Goal: Task Accomplishment & Management: Manage account settings

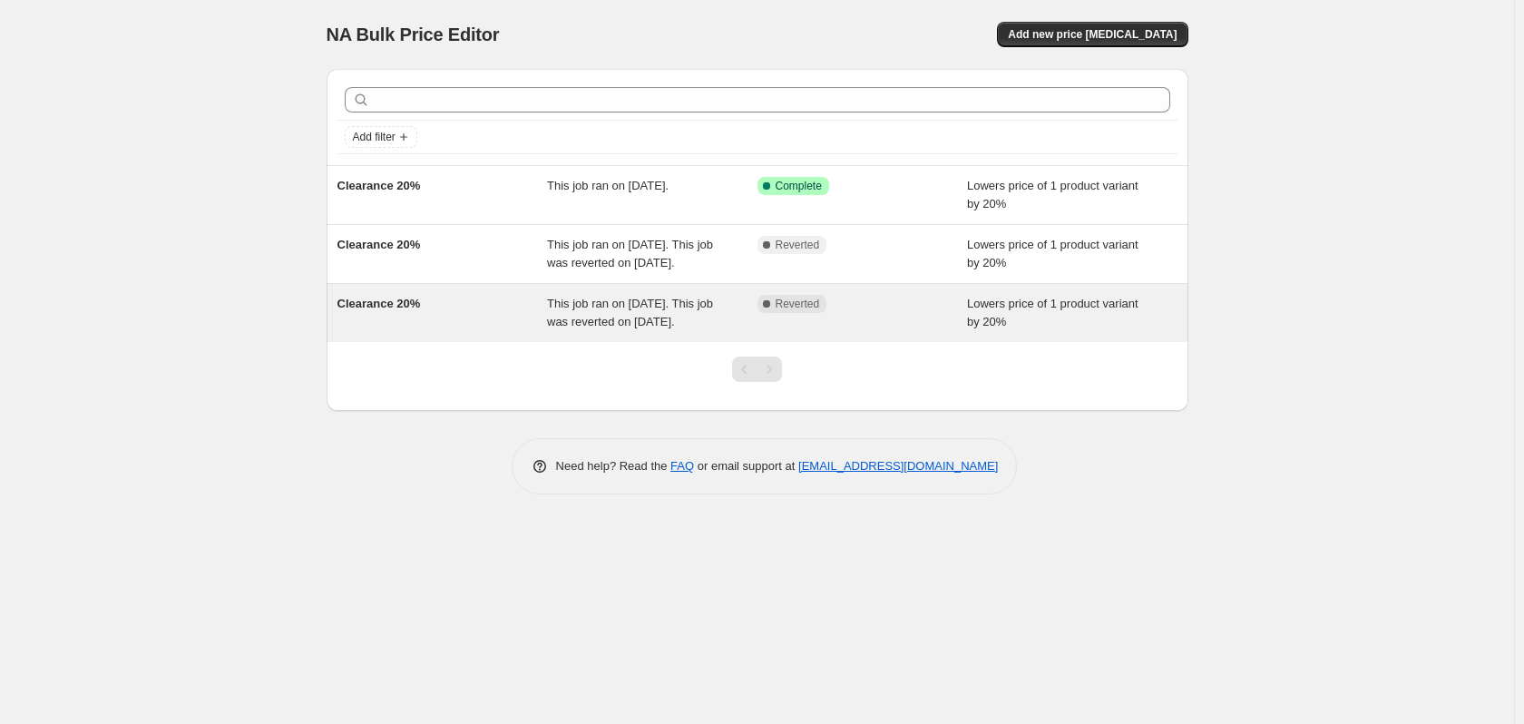
click at [945, 331] on div "Complete Reverted" at bounding box center [863, 313] width 211 height 36
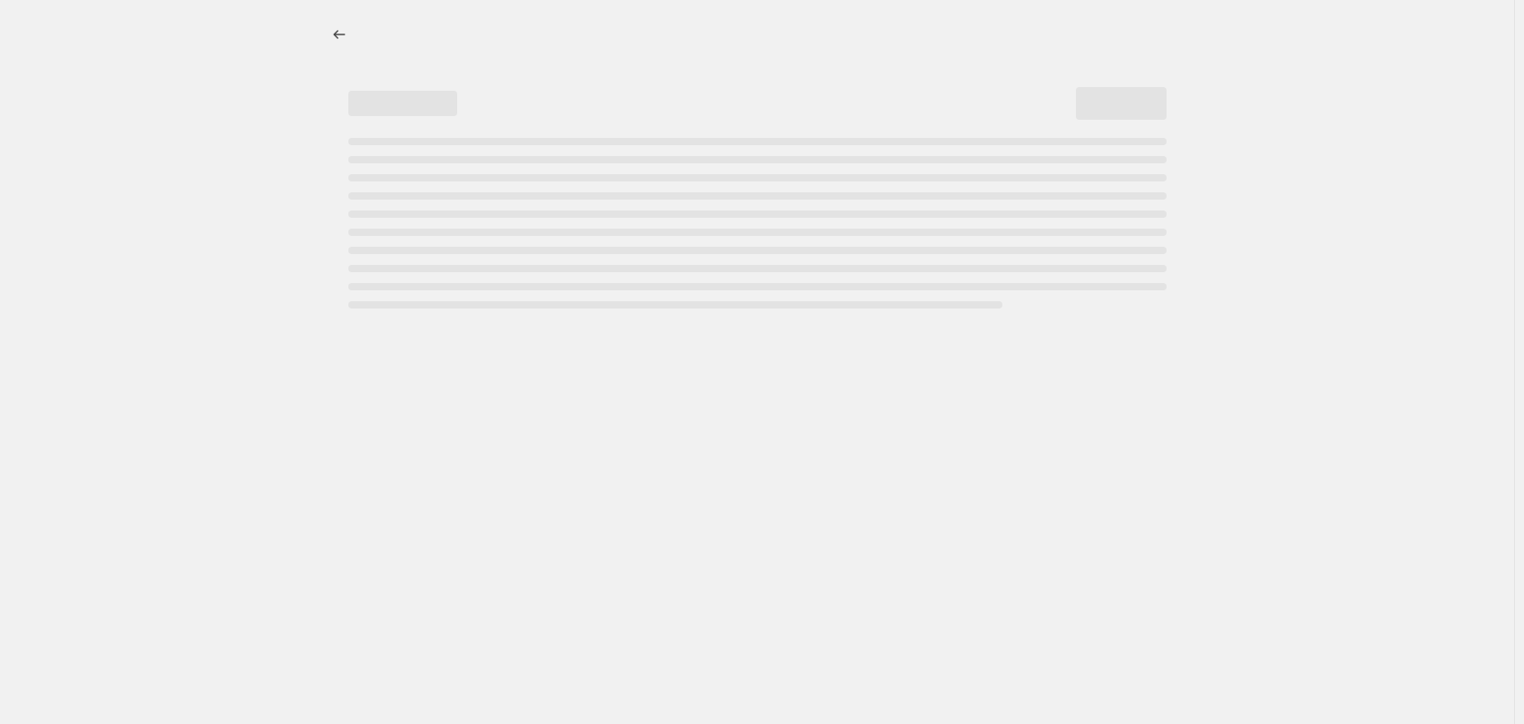
select select "percentage"
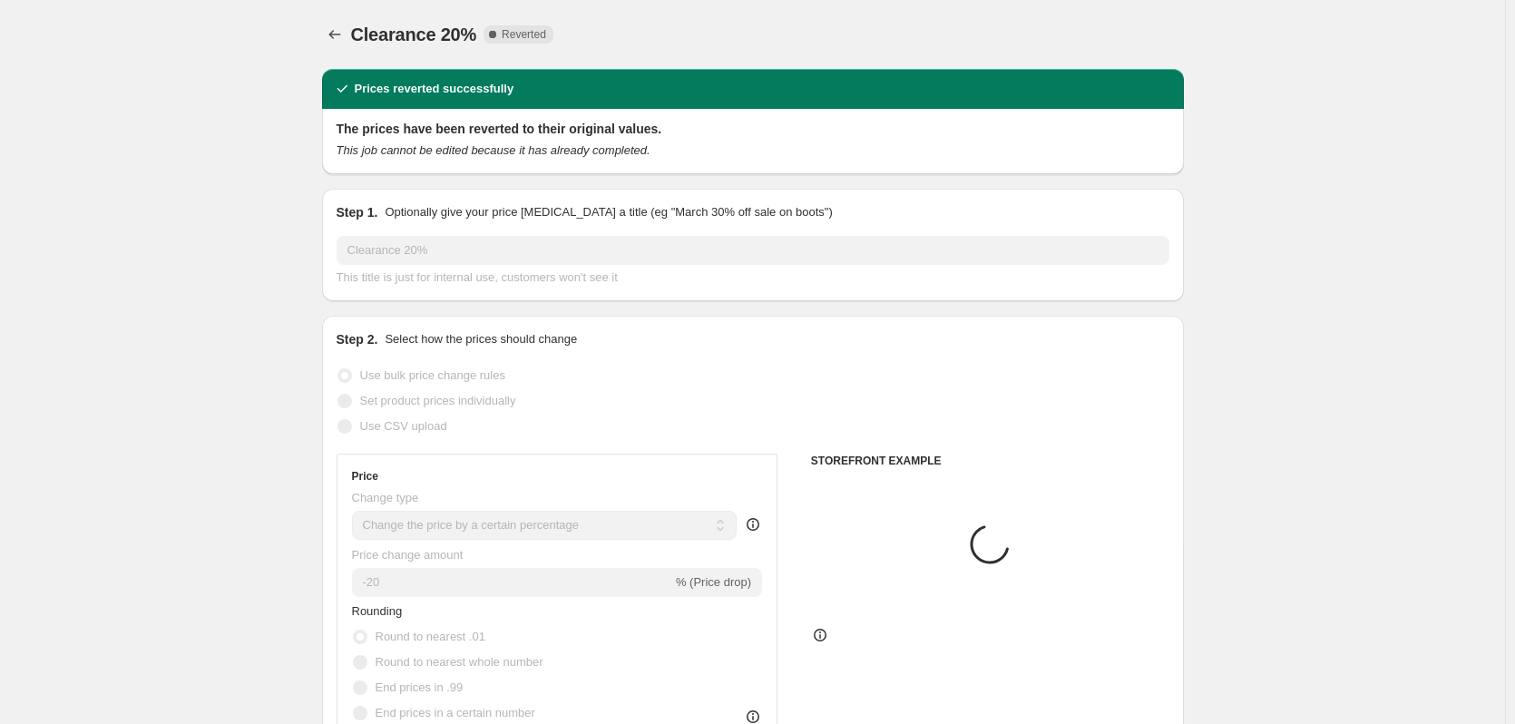
select select "collection"
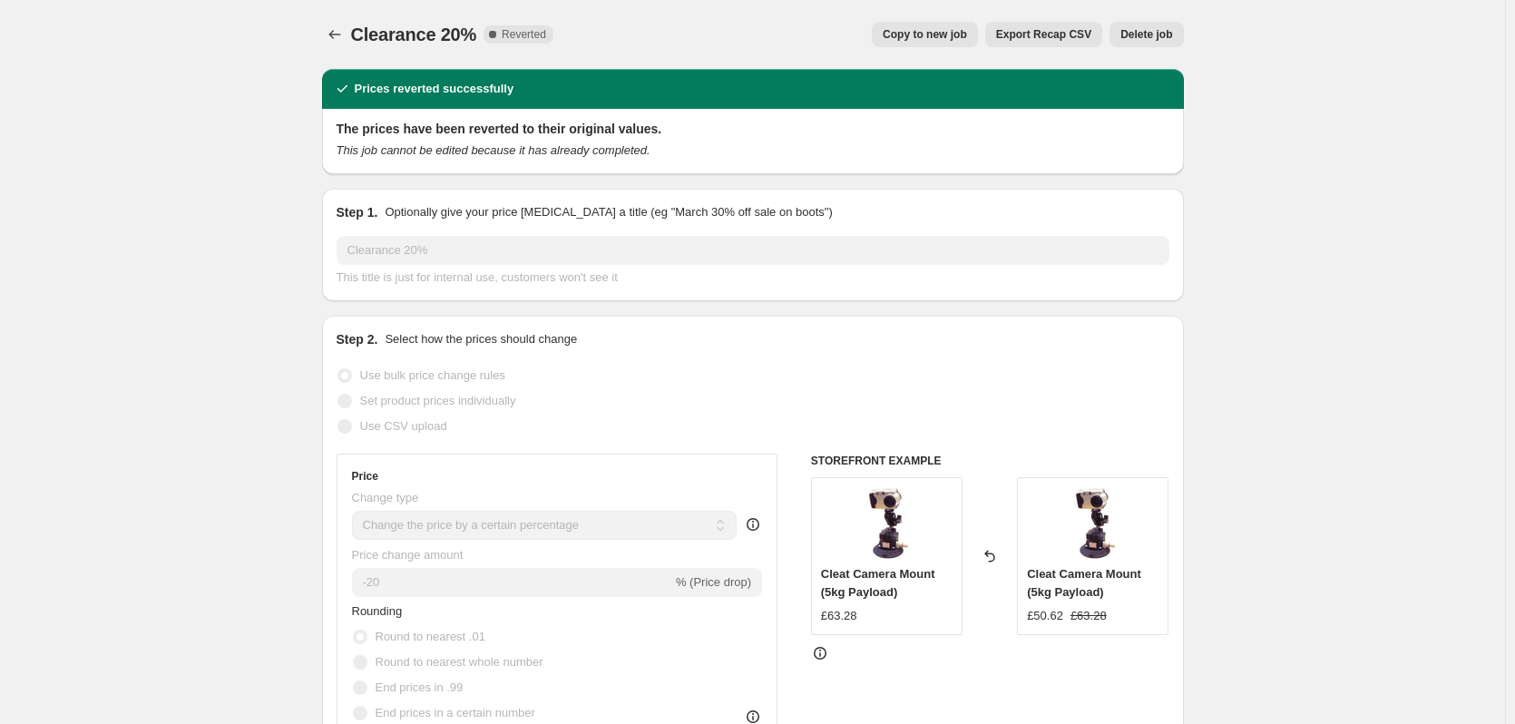
click at [1153, 40] on span "Delete job" at bounding box center [1147, 34] width 52 height 15
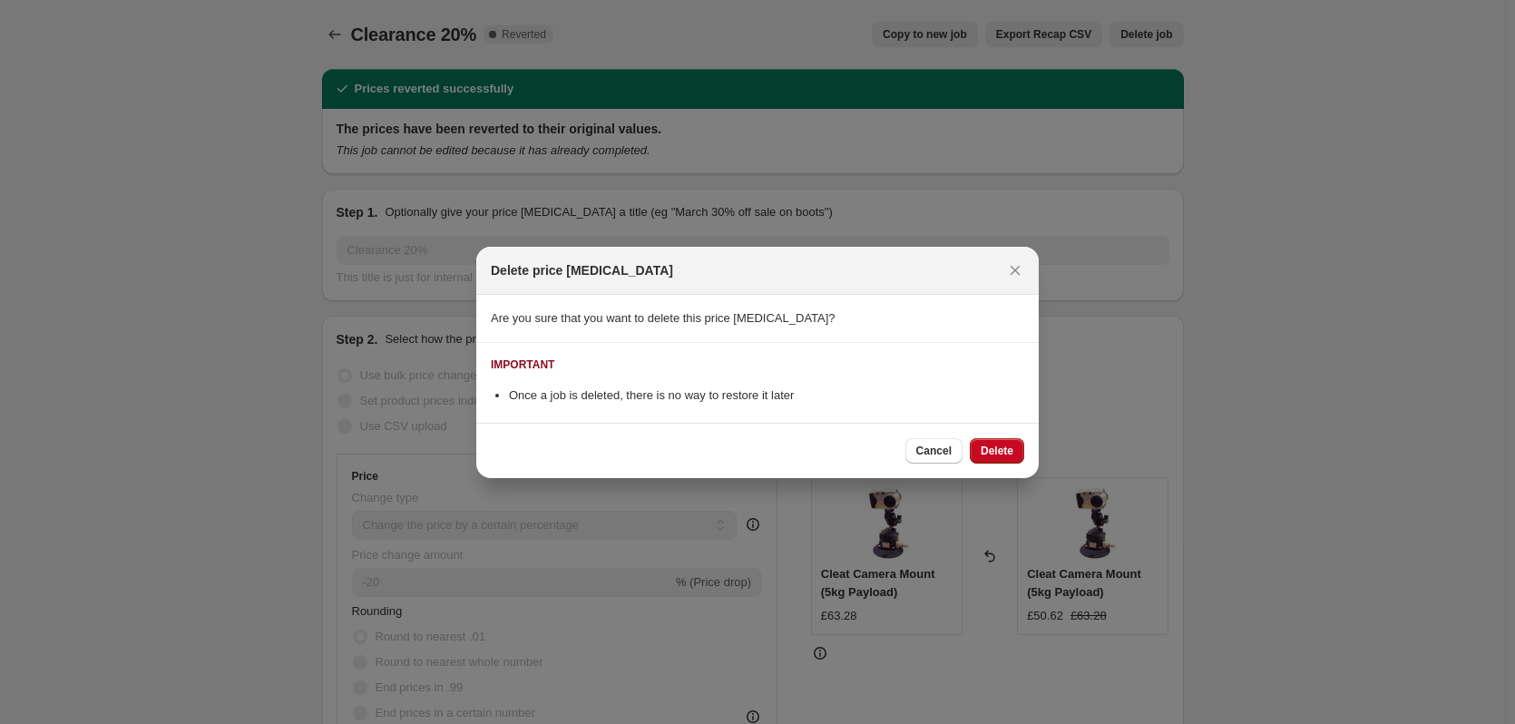
click at [1020, 446] on button "Delete" at bounding box center [997, 450] width 54 height 25
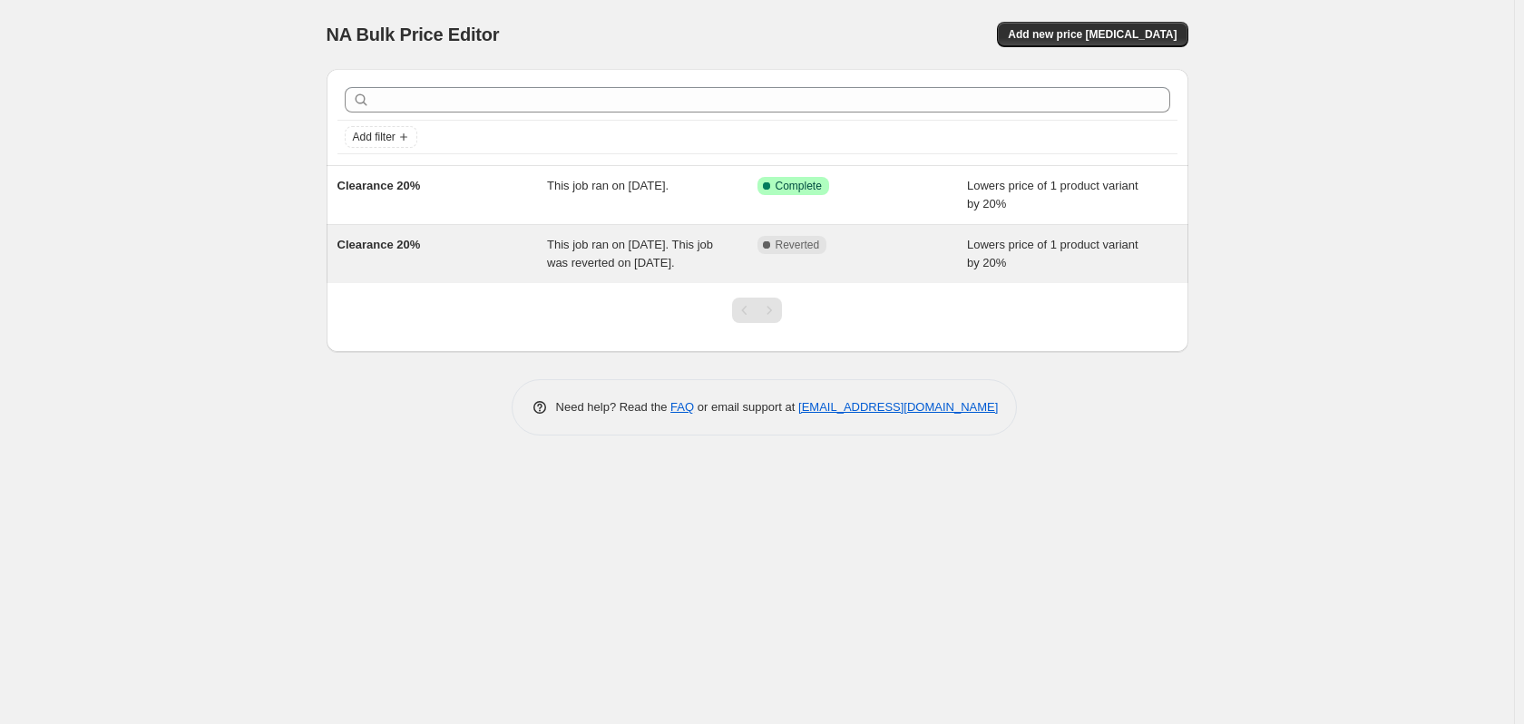
click at [891, 257] on div "Complete Reverted" at bounding box center [863, 254] width 211 height 36
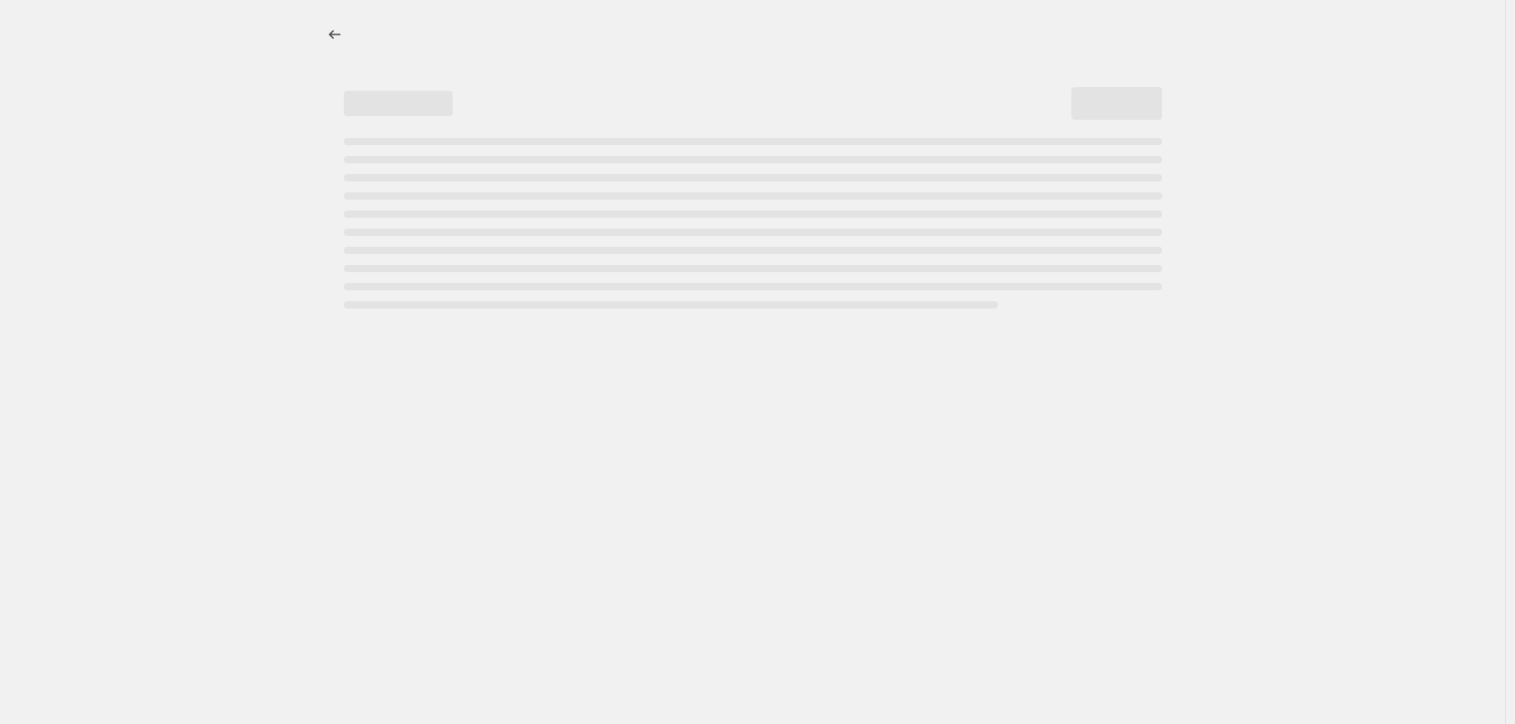
select select "percentage"
select select "collection"
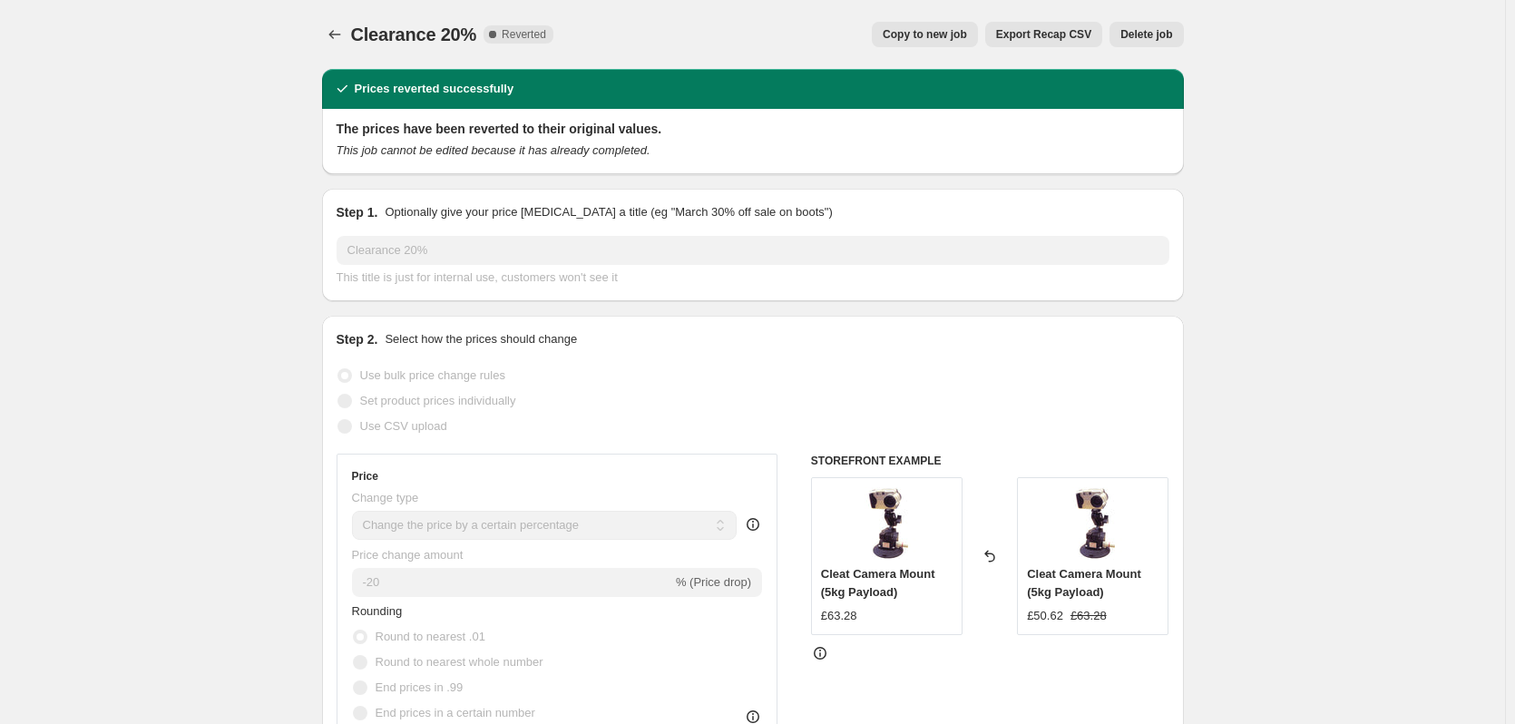
click at [1167, 49] on div "Clearance 20%. This page is ready Clearance 20% Complete Reverted Copy to new j…" at bounding box center [753, 34] width 862 height 69
click at [1165, 41] on span "Delete job" at bounding box center [1147, 34] width 52 height 15
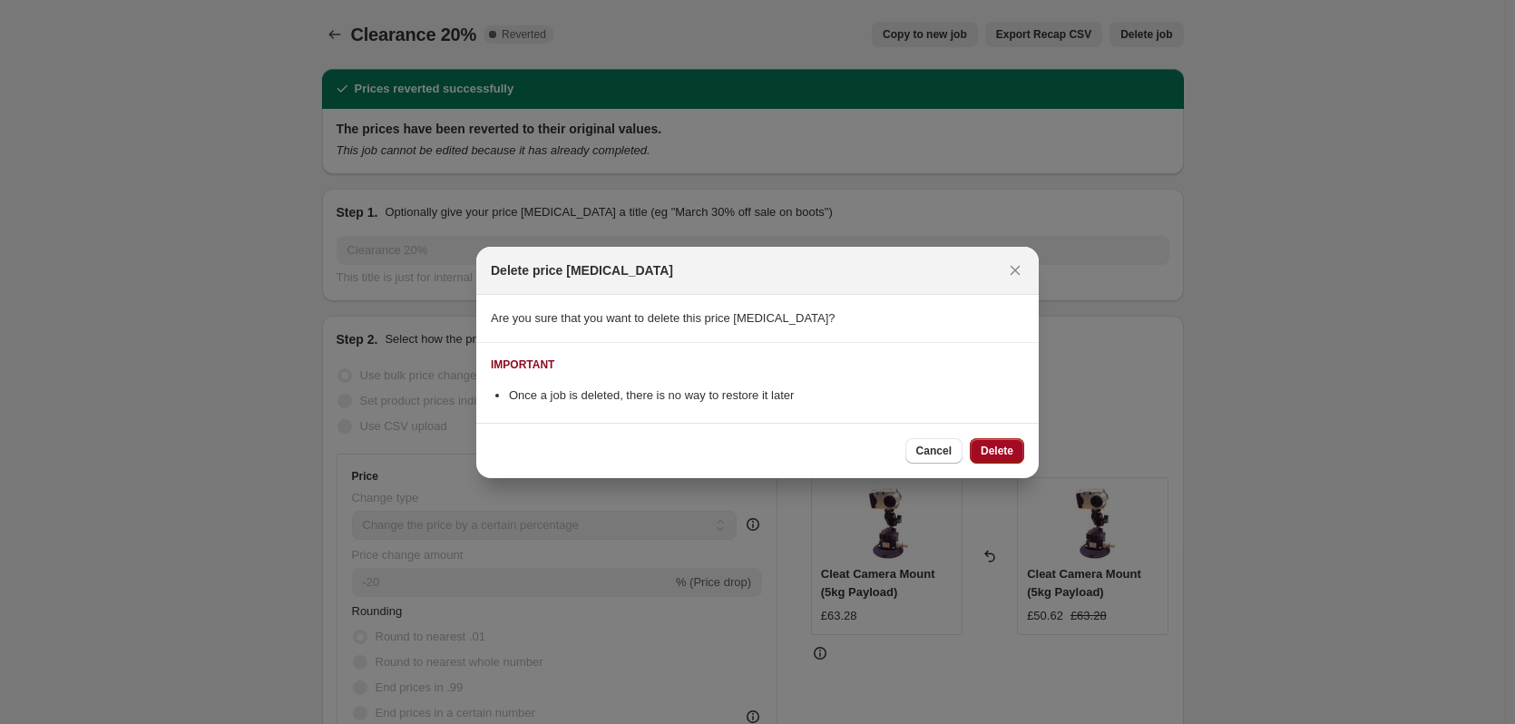
click at [1001, 444] on span "Delete" at bounding box center [997, 451] width 33 height 15
